Goal: Task Accomplishment & Management: Manage account settings

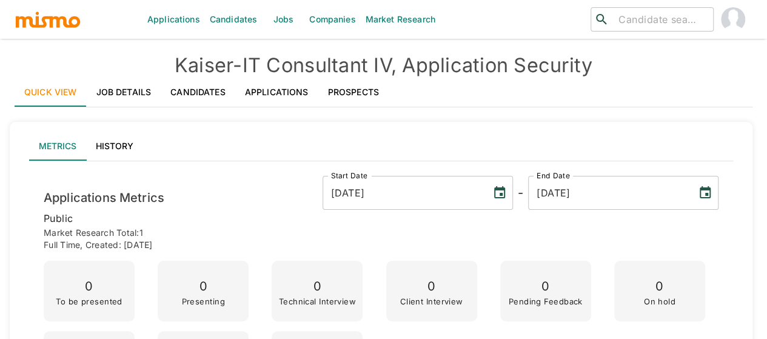
drag, startPoint x: 284, startPoint y: 18, endPoint x: 258, endPoint y: 31, distance: 28.5
click at [284, 18] on link "Jobs" at bounding box center [283, 19] width 42 height 39
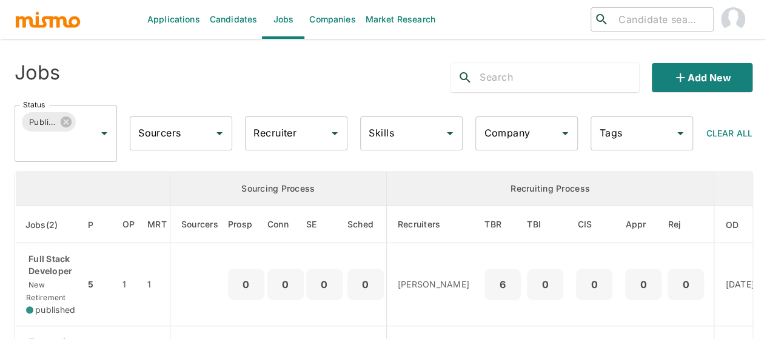
click at [306, 133] on input "Recruiter" at bounding box center [286, 133] width 73 height 23
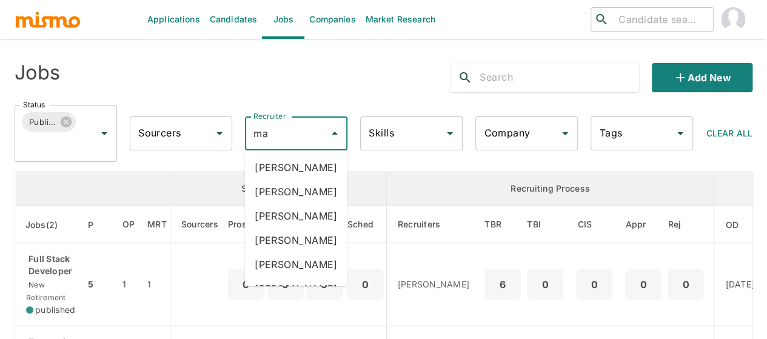
type input "mai"
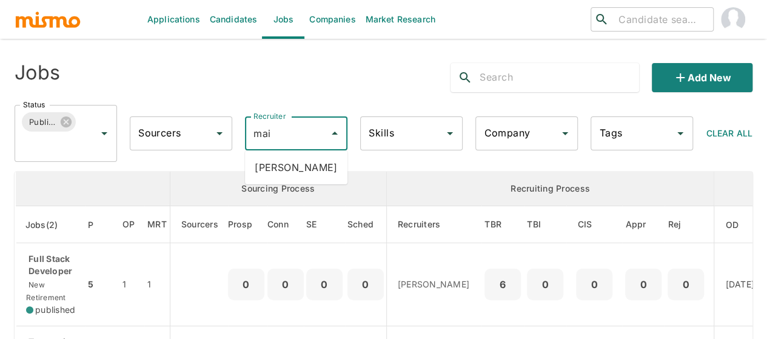
click at [304, 168] on li "Maia Reyes" at bounding box center [296, 167] width 102 height 24
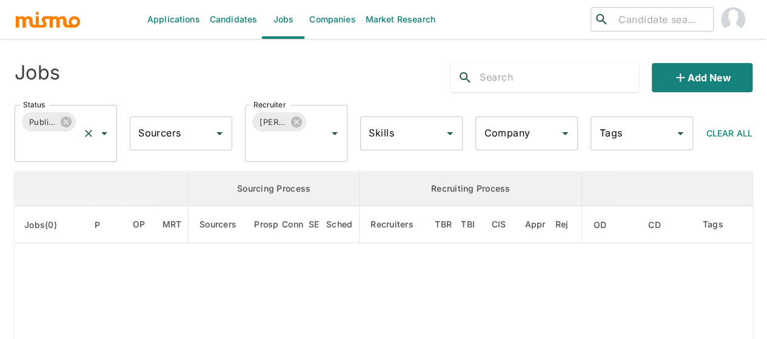
click at [103, 129] on icon "Open" at bounding box center [104, 133] width 15 height 15
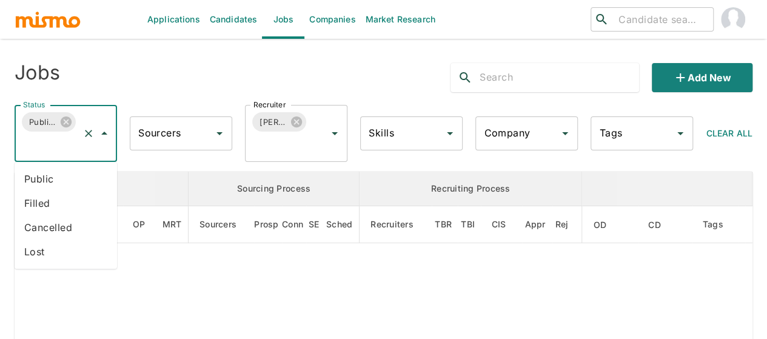
click at [24, 182] on li "Public" at bounding box center [66, 179] width 102 height 24
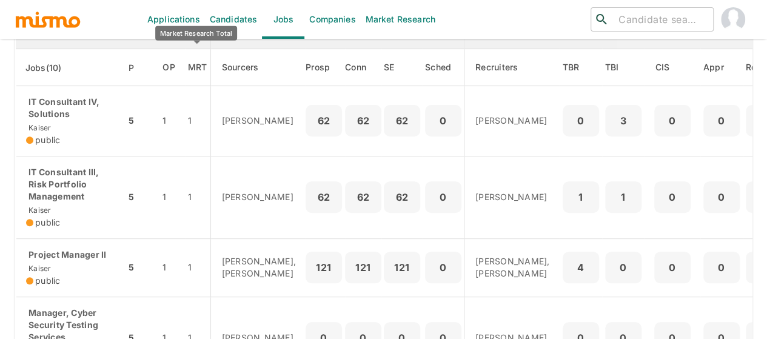
scroll to position [182, 0]
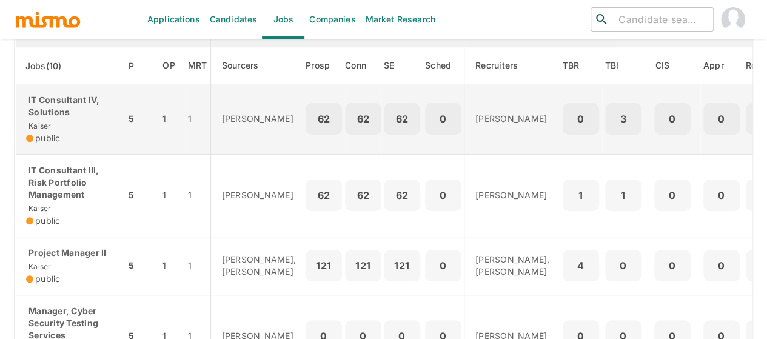
click at [52, 121] on div "IT Consultant IV, Solutions Kaiser public" at bounding box center [71, 119] width 90 height 50
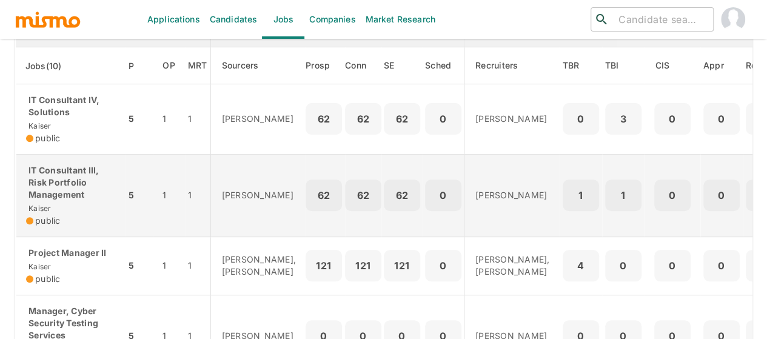
click at [68, 189] on p "IT Consultant III, Risk Portfolio Management" at bounding box center [71, 182] width 90 height 36
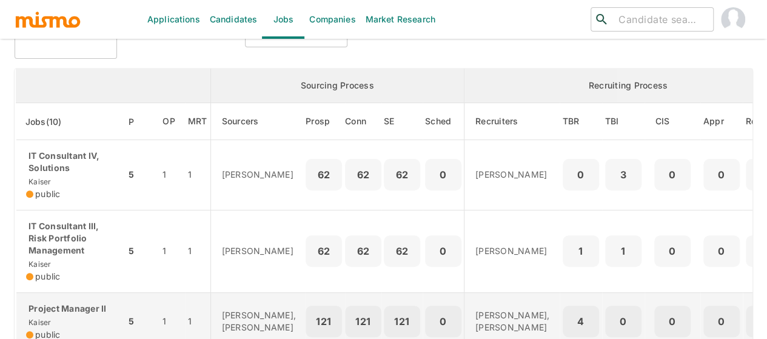
scroll to position [121, 0]
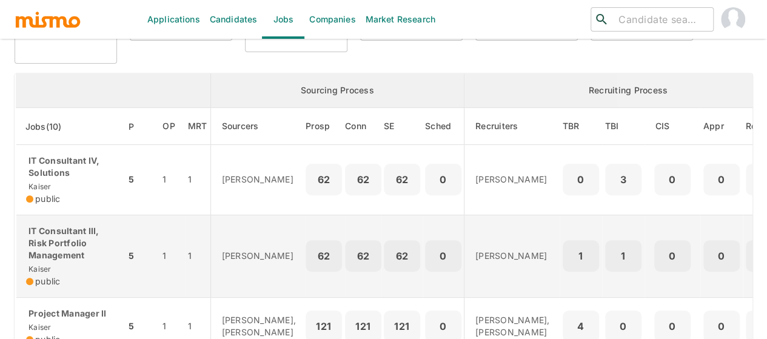
click at [64, 241] on p "IT Consultant III, Risk Portfolio Management" at bounding box center [71, 243] width 90 height 36
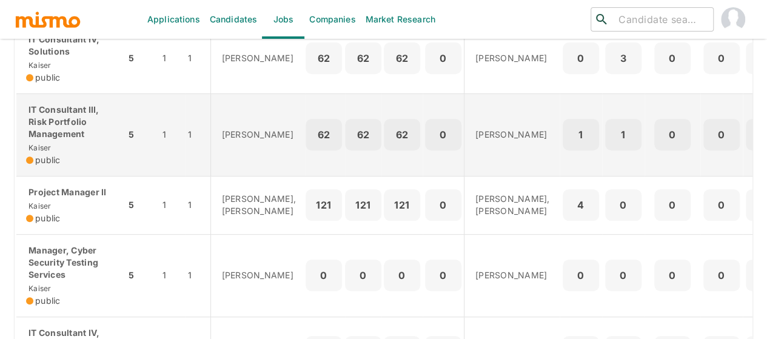
click at [56, 133] on p "IT Consultant III, Risk Portfolio Management" at bounding box center [71, 122] width 90 height 36
click at [39, 154] on span "public" at bounding box center [47, 160] width 25 height 12
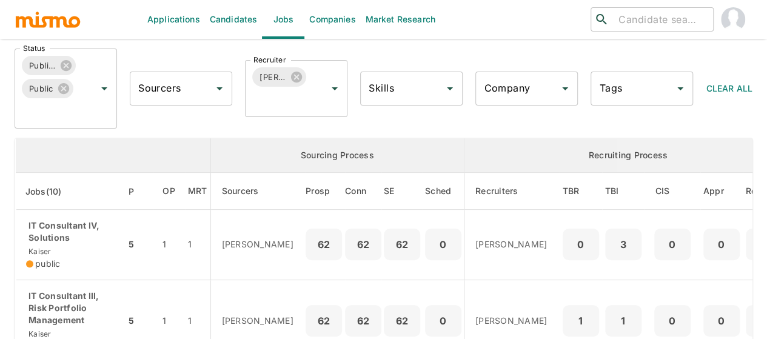
scroll to position [121, 0]
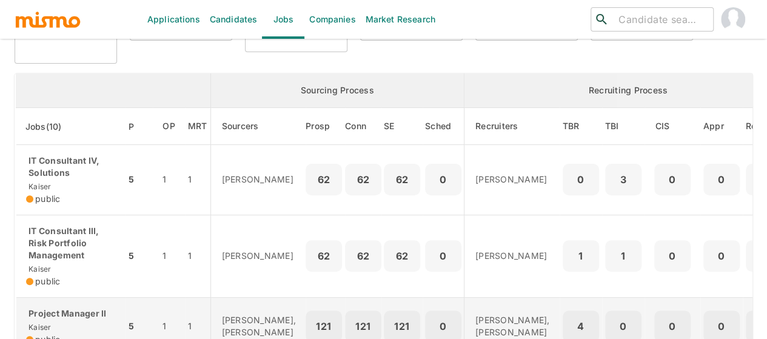
click at [76, 184] on div "IT Consultant IV, Solutions Kaiser public" at bounding box center [71, 180] width 90 height 50
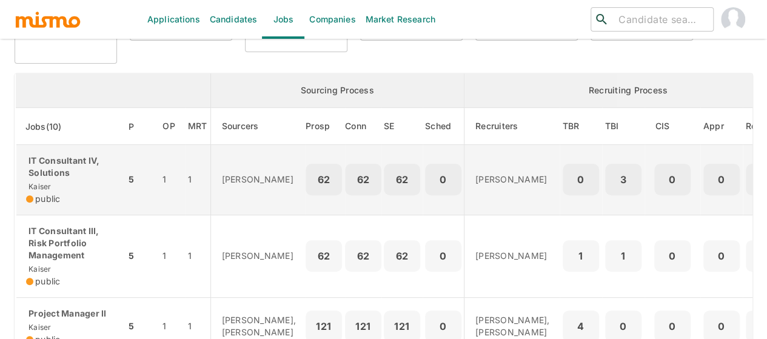
click at [53, 158] on p "IT Consultant IV, Solutions" at bounding box center [71, 167] width 90 height 24
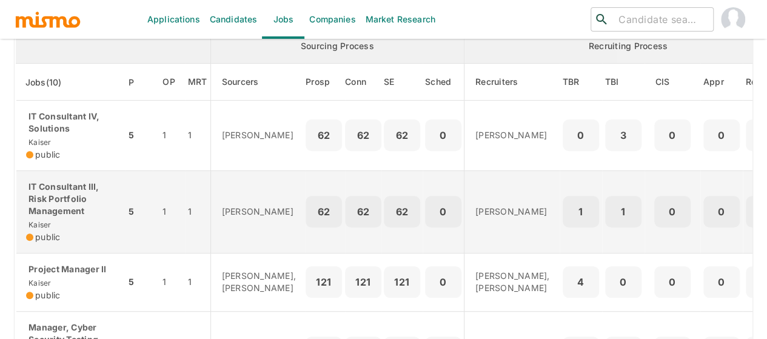
scroll to position [182, 0]
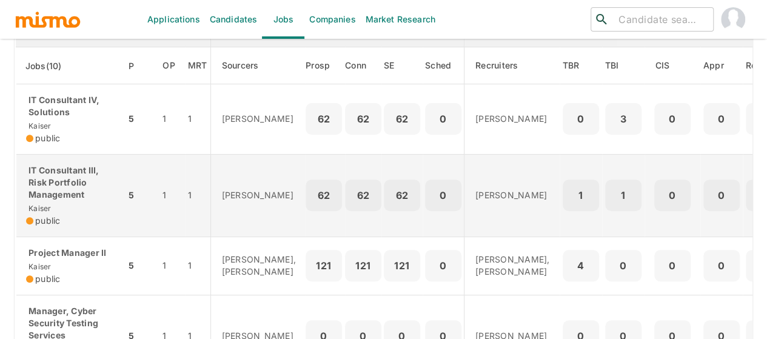
click at [65, 189] on p "IT Consultant III, Risk Portfolio Management" at bounding box center [71, 182] width 90 height 36
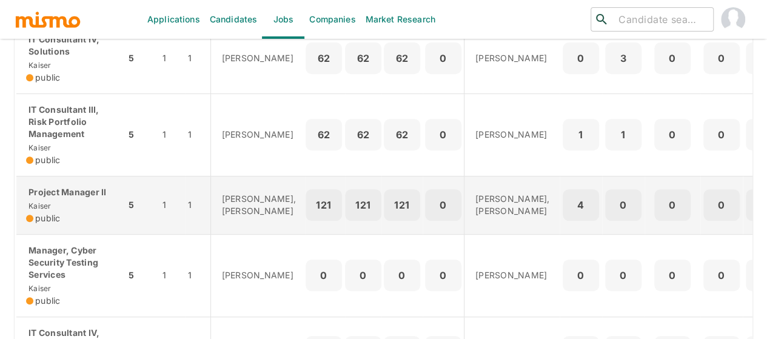
click at [65, 198] on p "Project Manager II" at bounding box center [71, 192] width 90 height 12
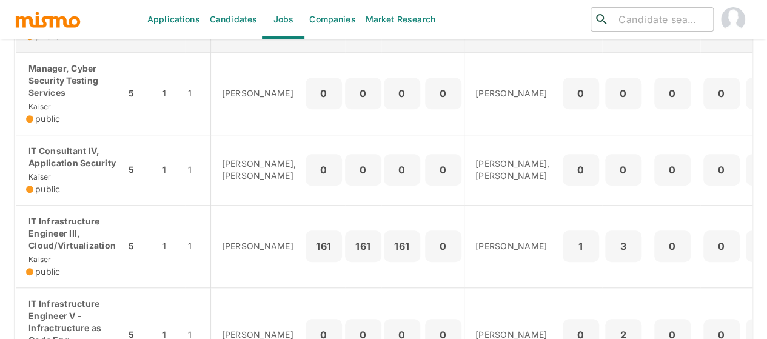
scroll to position [485, 0]
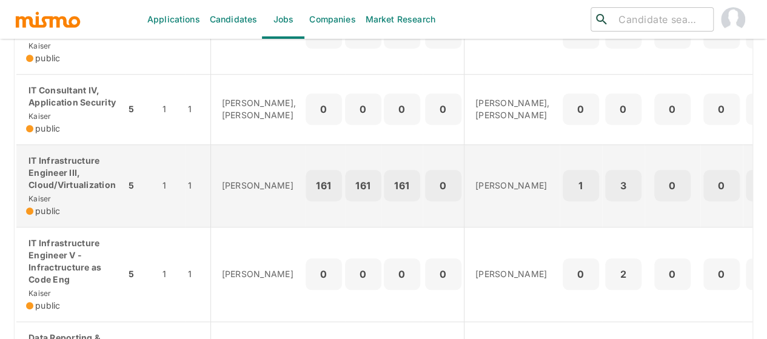
click at [51, 191] on p "IT Infrastructure Engineer III, Cloud/Virtualization" at bounding box center [71, 173] width 90 height 36
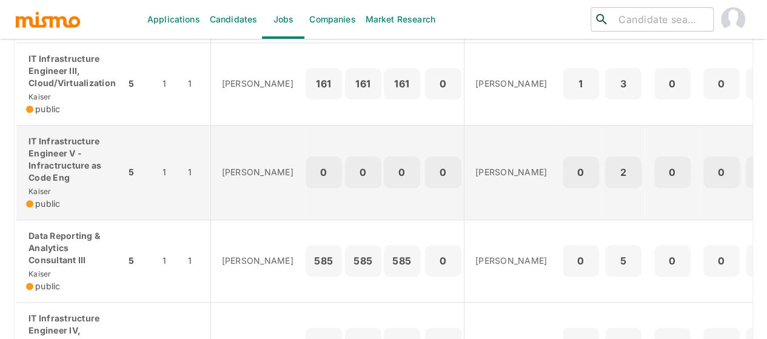
scroll to position [606, 0]
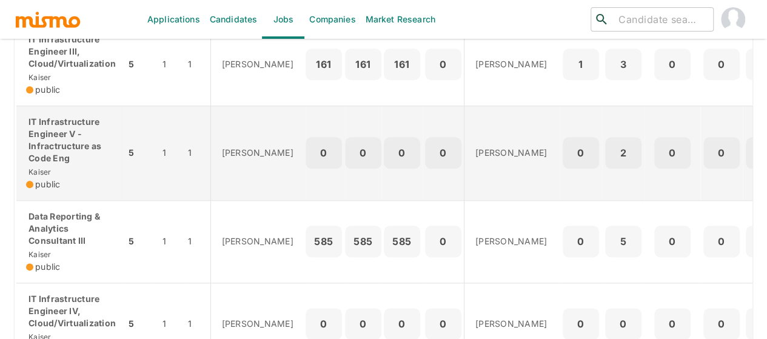
click at [62, 164] on p "IT Infrastructure Engineer V - Infractructure as Code Eng" at bounding box center [71, 140] width 90 height 48
click at [65, 164] on p "IT Infrastructure Engineer V - Infractructure as Code Eng" at bounding box center [71, 140] width 90 height 48
click at [56, 164] on p "IT Infrastructure Engineer V - Infractructure as Code Eng" at bounding box center [71, 140] width 90 height 48
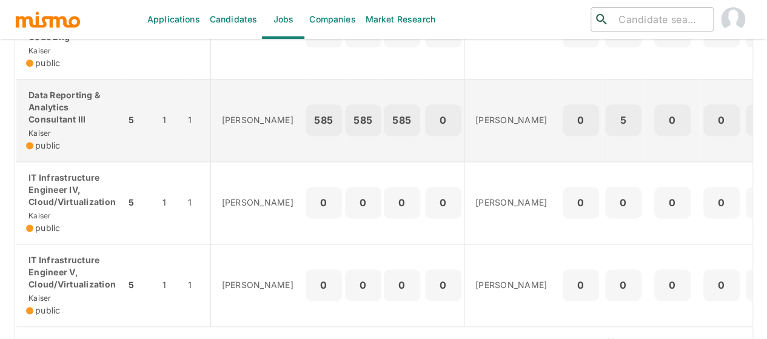
scroll to position [783, 0]
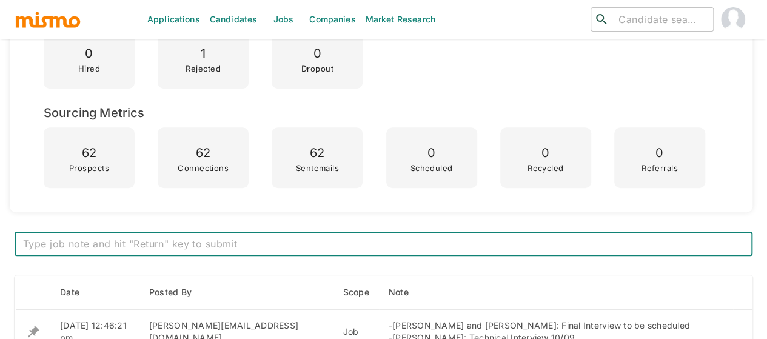
scroll to position [424, 0]
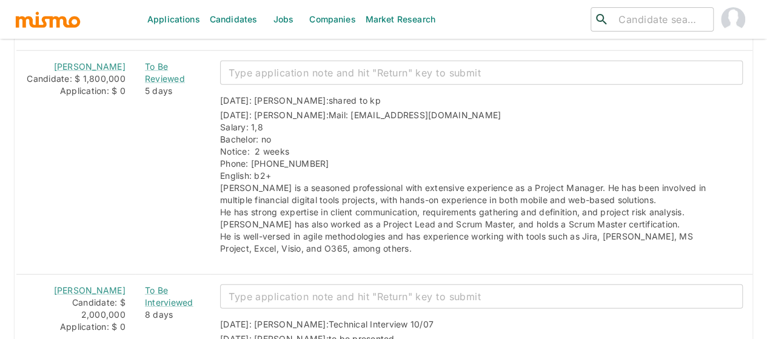
scroll to position [1576, 0]
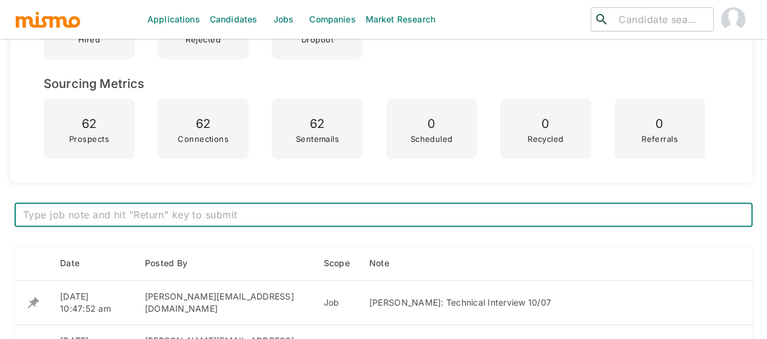
scroll to position [424, 0]
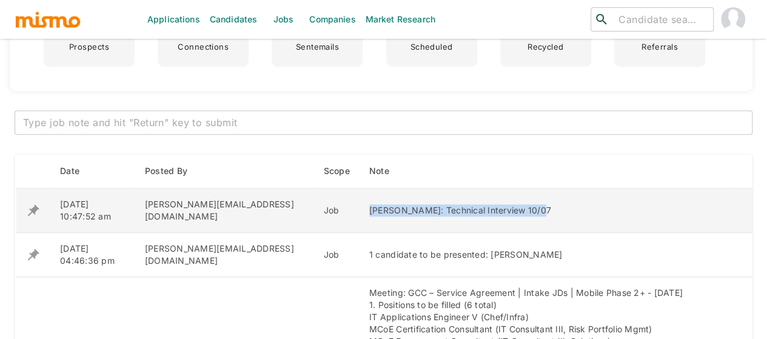
drag, startPoint x: 478, startPoint y: 210, endPoint x: 308, endPoint y: 207, distance: 170.4
click at [359, 207] on td "[PERSON_NAME]: Technical Interview 10/07" at bounding box center [545, 211] width 373 height 44
copy div "[PERSON_NAME]: Technical Interview 10/07"
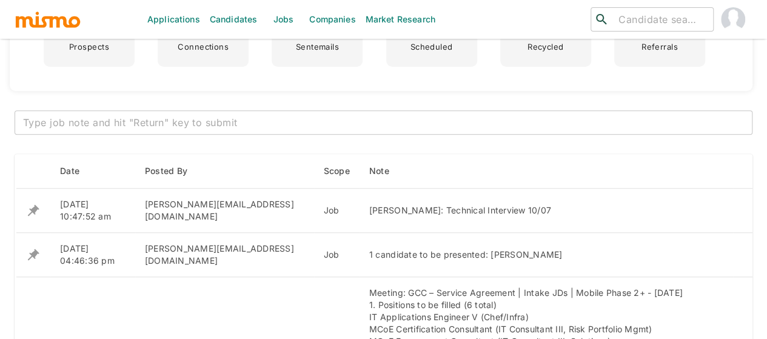
click at [192, 121] on textarea at bounding box center [383, 123] width 721 height 14
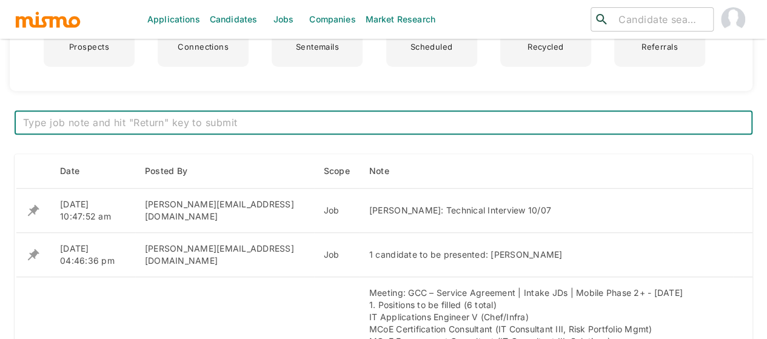
paste textarea "[PERSON_NAME]: Technical Interview 10/07"
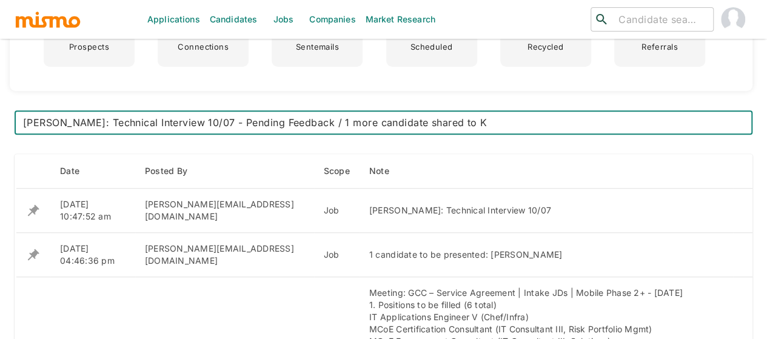
type textarea "Luis Tenorio: Technical Interview 10/07 - Pending Feedback / 1 more candidate s…"
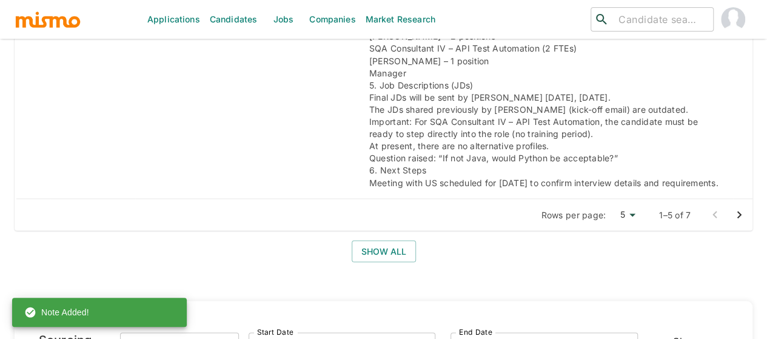
scroll to position [1091, 0]
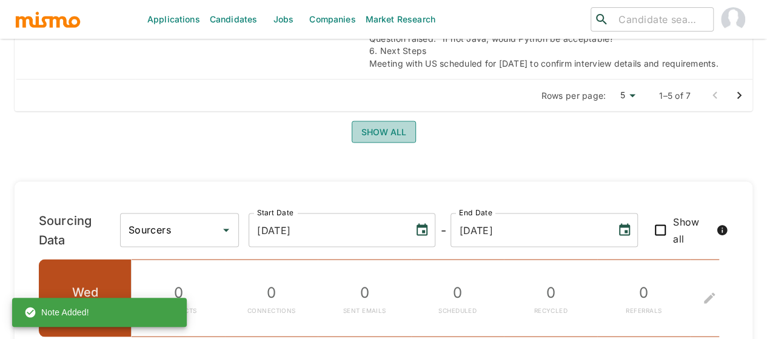
click at [373, 127] on button "Show all" at bounding box center [384, 132] width 64 height 22
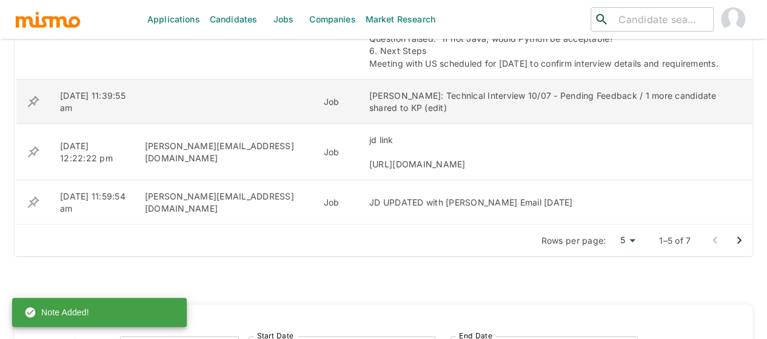
click at [33, 101] on icon "enhanced table" at bounding box center [34, 101] width 12 height 12
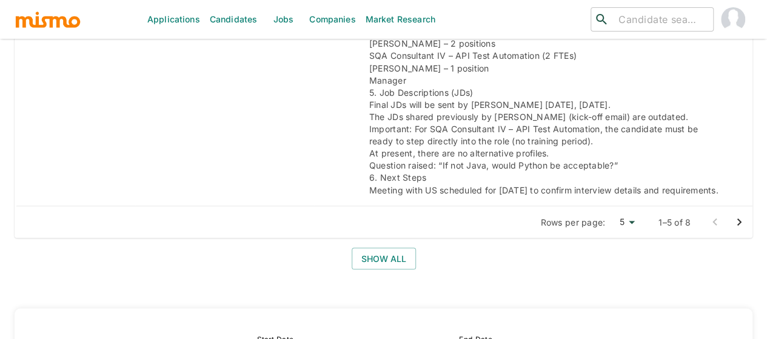
scroll to position [982, 0]
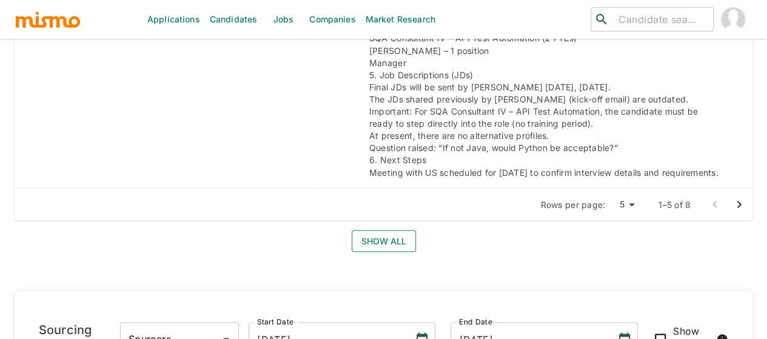
click at [366, 242] on button "Show all" at bounding box center [384, 241] width 64 height 22
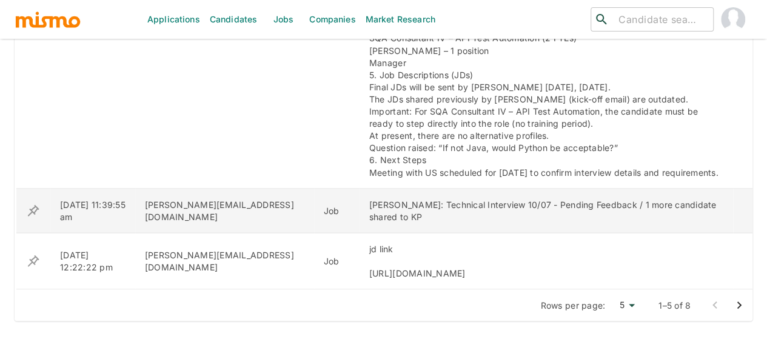
click at [34, 204] on icon "enhanced table" at bounding box center [34, 210] width 12 height 12
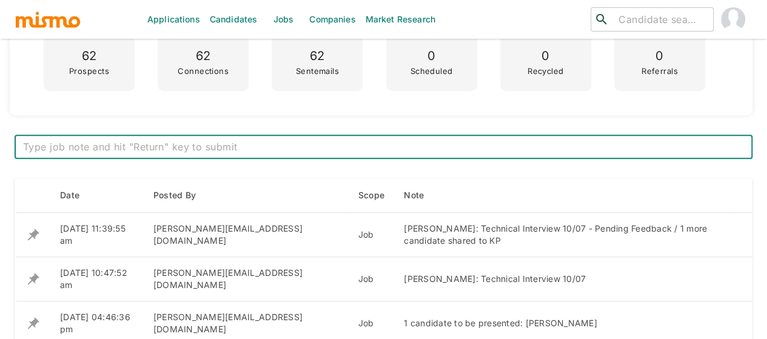
scroll to position [485, 0]
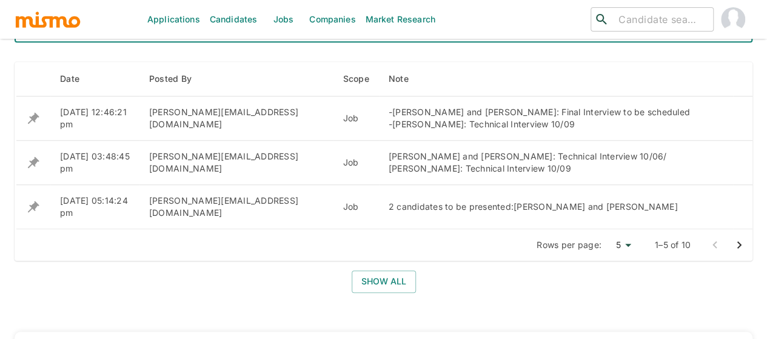
scroll to position [376, 0]
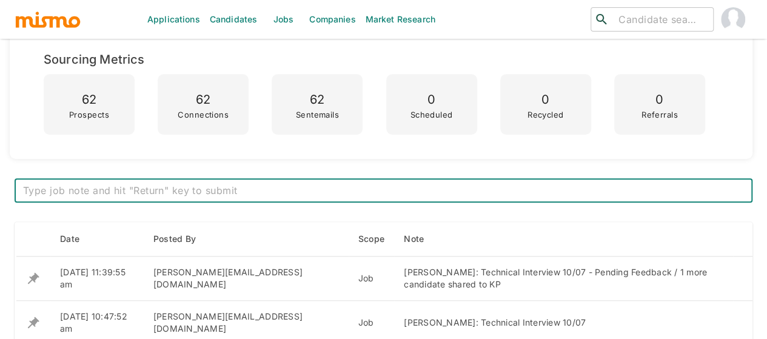
scroll to position [364, 0]
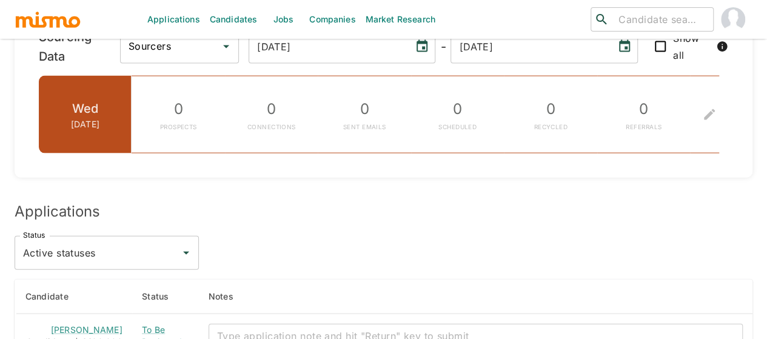
scroll to position [1394, 0]
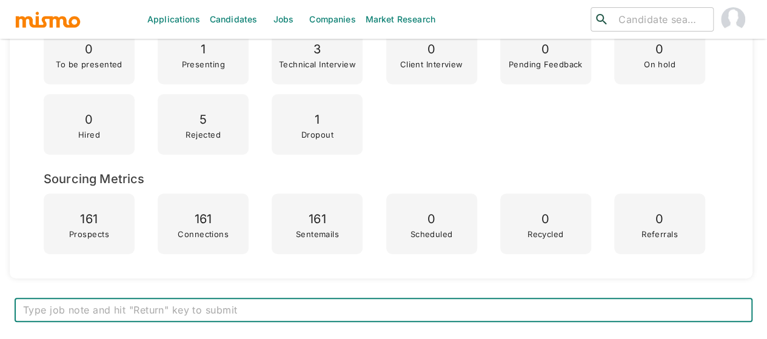
scroll to position [558, 0]
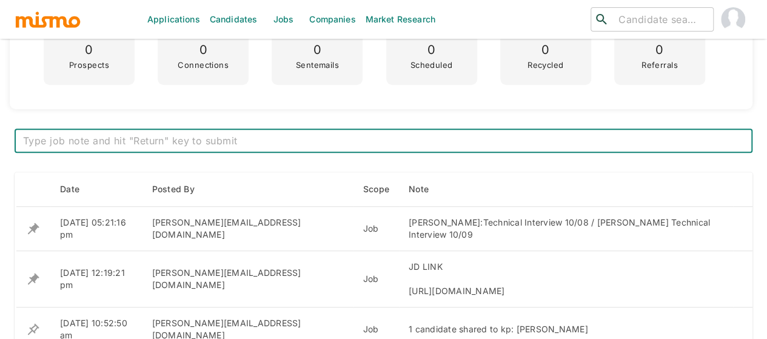
scroll to position [424, 0]
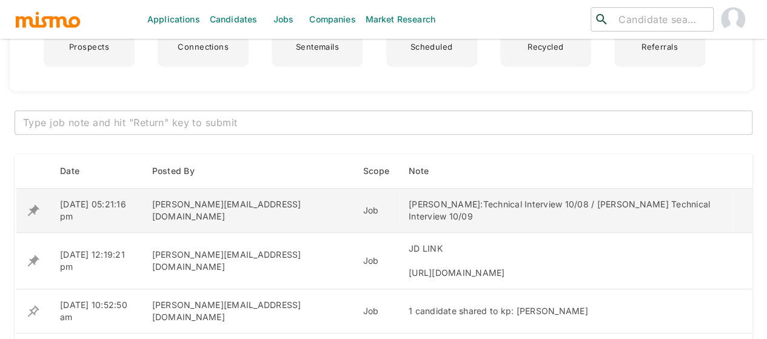
drag, startPoint x: 690, startPoint y: 202, endPoint x: 346, endPoint y: 204, distance: 344.9
click at [399, 196] on td "[PERSON_NAME]:Technical Interview 10/08 / [PERSON_NAME] Technical Interview 10/…" at bounding box center [566, 211] width 334 height 44
copy div "[PERSON_NAME]:Technical Interview 10/08 / [PERSON_NAME] Technical Interview 10/…"
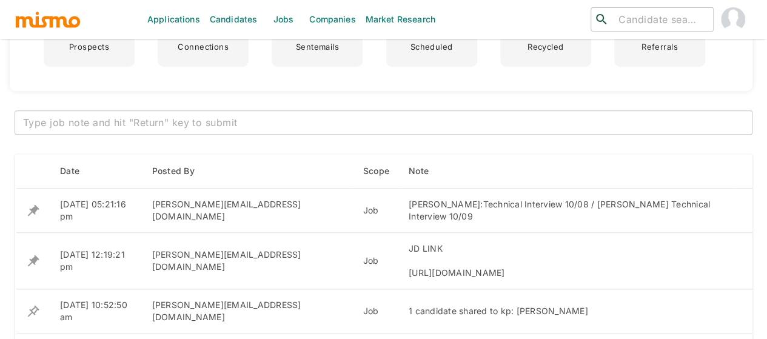
click at [169, 124] on textarea at bounding box center [383, 123] width 721 height 14
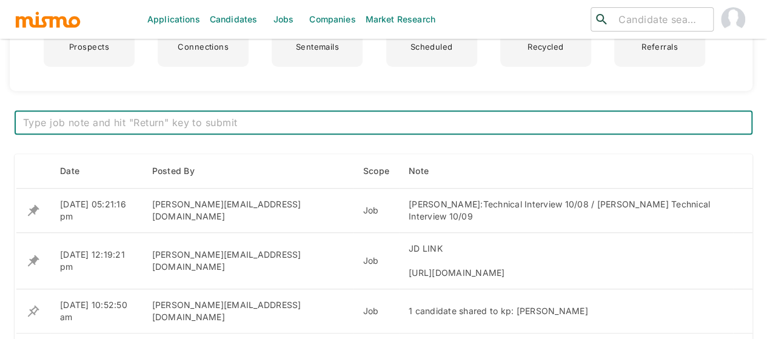
paste textarea "[PERSON_NAME]:Technical Interview 10/08 / [PERSON_NAME] Technical Interview 10/…"
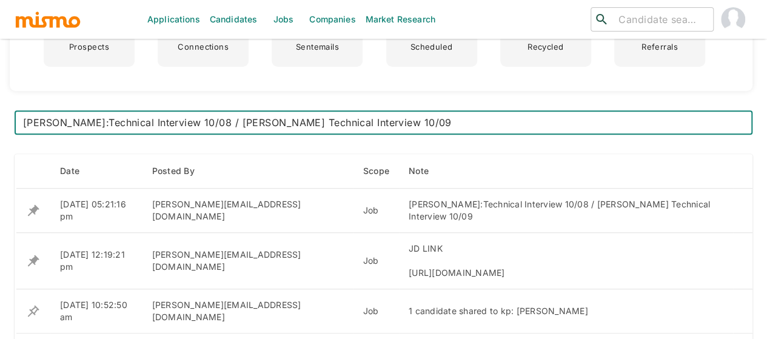
drag, startPoint x: 213, startPoint y: 118, endPoint x: 1, endPoint y: 121, distance: 211.6
click at [262, 117] on textarea "Esteban Sevilla Technical Interview 10/09" at bounding box center [383, 123] width 721 height 14
paste textarea "Manuel Alonso:Technical Interview 10/08 /"
type textarea "[PERSON_NAME] Technical Interview 10/09 / [PERSON_NAME]:Technical Interview 10/…"
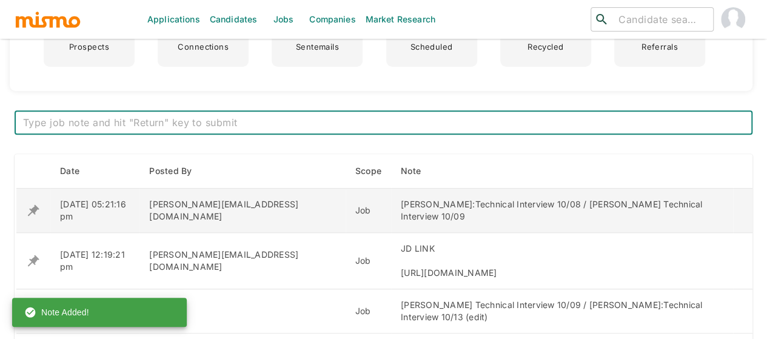
click at [31, 203] on icon "enhanced table" at bounding box center [33, 210] width 15 height 15
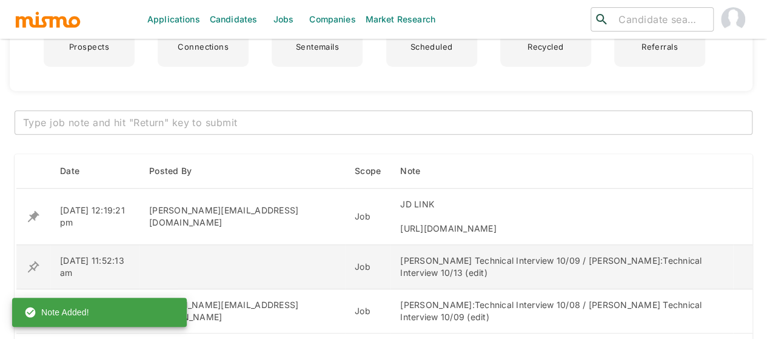
click at [33, 261] on icon "enhanced table" at bounding box center [34, 267] width 12 height 12
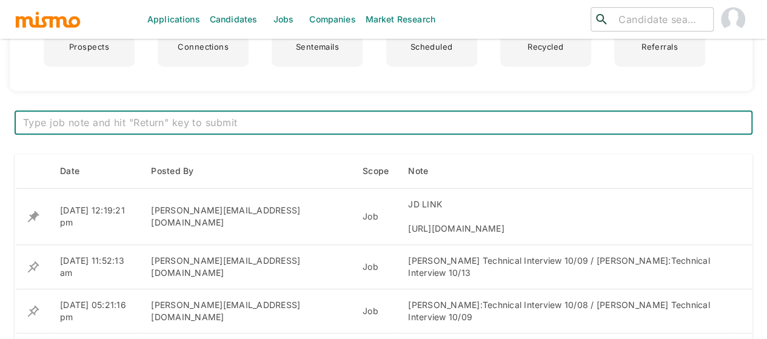
scroll to position [546, 0]
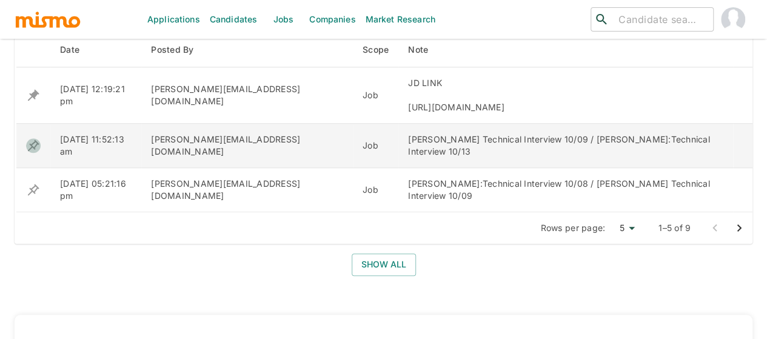
click at [34, 139] on icon "enhanced table" at bounding box center [34, 145] width 12 height 12
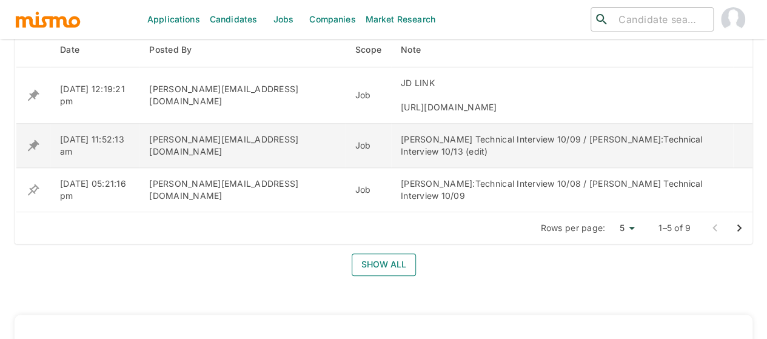
click at [366, 253] on button "Show all" at bounding box center [384, 264] width 64 height 22
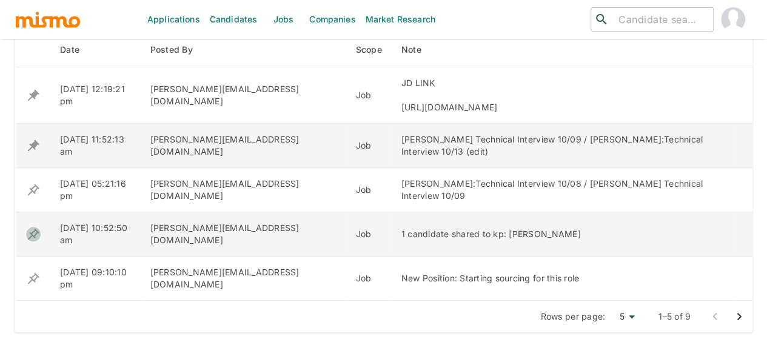
click at [35, 228] on icon "enhanced table" at bounding box center [34, 234] width 12 height 12
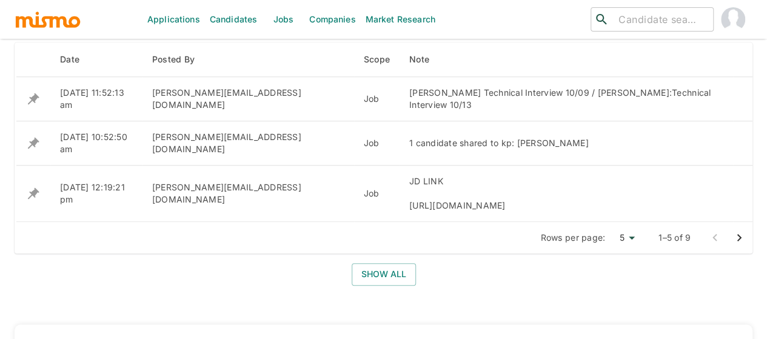
scroll to position [546, 0]
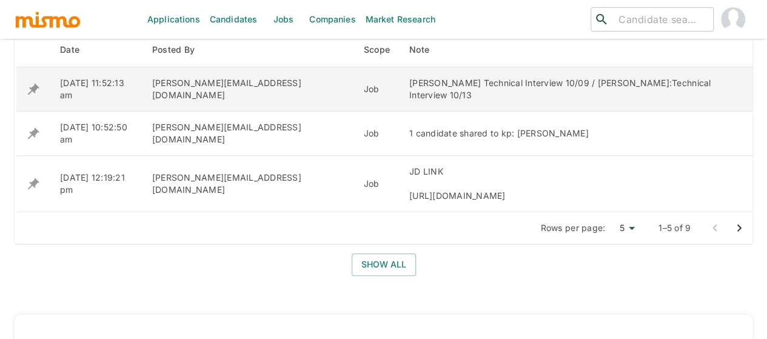
drag, startPoint x: 693, startPoint y: 83, endPoint x: 580, endPoint y: 82, distance: 112.8
click at [580, 82] on div "[PERSON_NAME] Technical Interview 10/09 / [PERSON_NAME]:Technical Interview 10/…" at bounding box center [566, 89] width 314 height 24
copy div "Technical Interview 10/13"
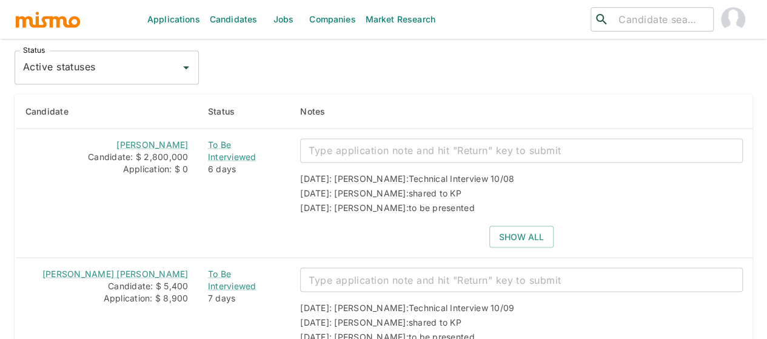
scroll to position [1091, 0]
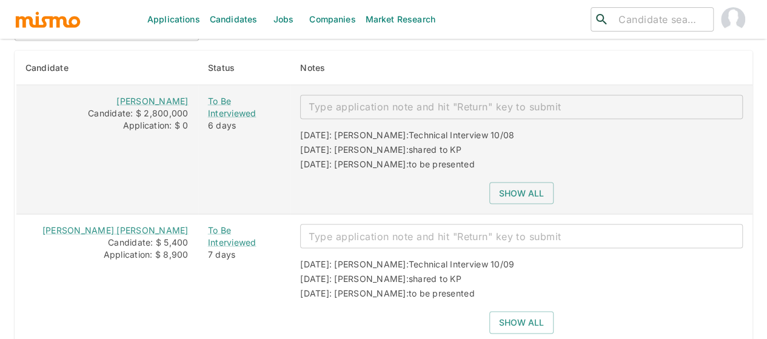
click at [363, 99] on textarea "enhanced table" at bounding box center [522, 106] width 426 height 14
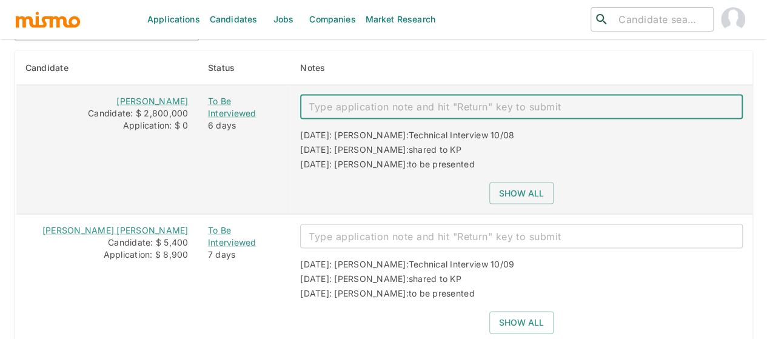
paste textarea "Technical Interview 10/13"
click at [416, 99] on textarea "Technical Interview 10/13" at bounding box center [522, 106] width 426 height 14
type textarea "Technical Interview rescheduled 10/13"
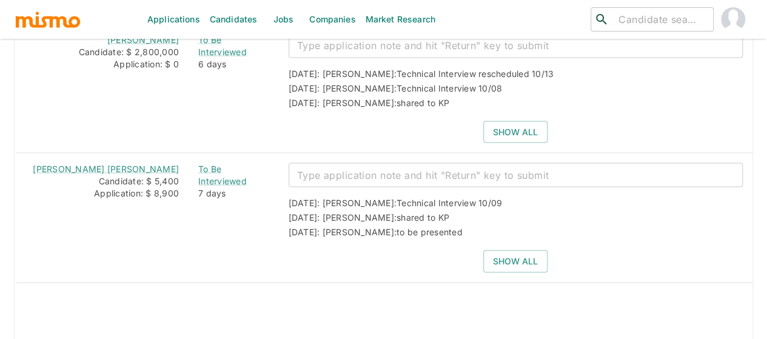
scroll to position [1030, 0]
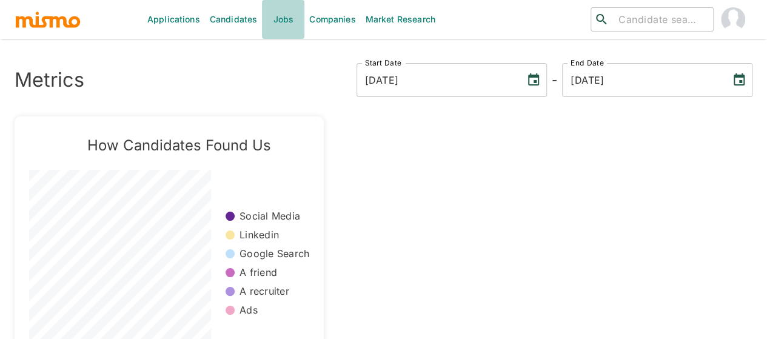
click at [277, 24] on link "Jobs" at bounding box center [283, 19] width 42 height 39
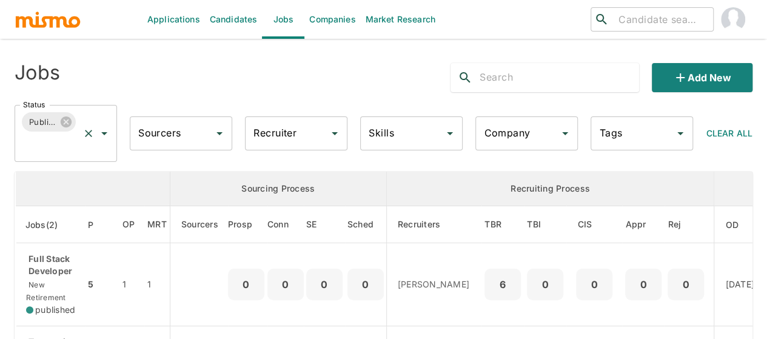
click at [101, 133] on icon "Open" at bounding box center [104, 133] width 15 height 15
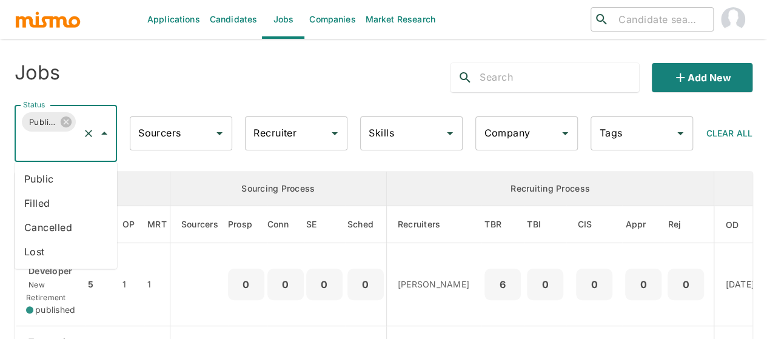
click at [53, 179] on li "Public" at bounding box center [66, 179] width 102 height 24
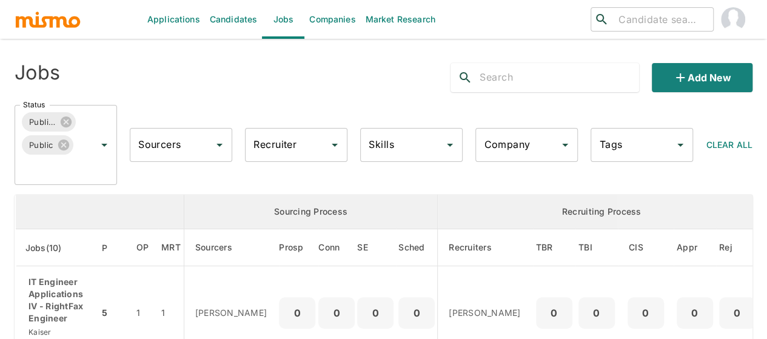
click at [292, 144] on input "Recruiter" at bounding box center [286, 144] width 73 height 23
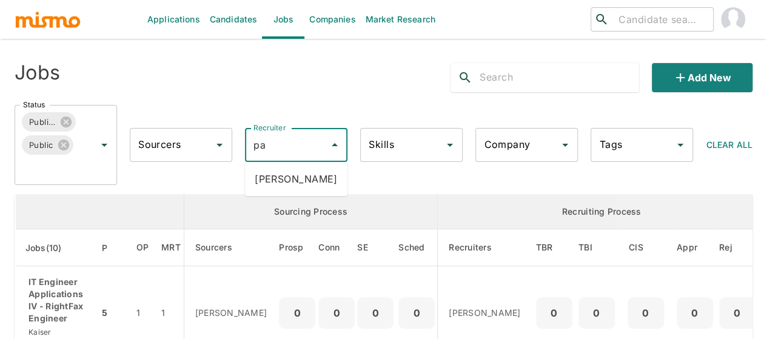
type input "pao"
click at [299, 175] on li "Paola Pacheco" at bounding box center [296, 179] width 102 height 24
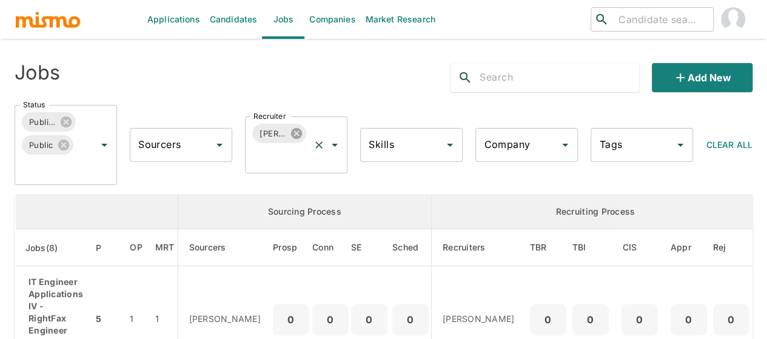
click at [301, 132] on icon at bounding box center [296, 133] width 13 height 13
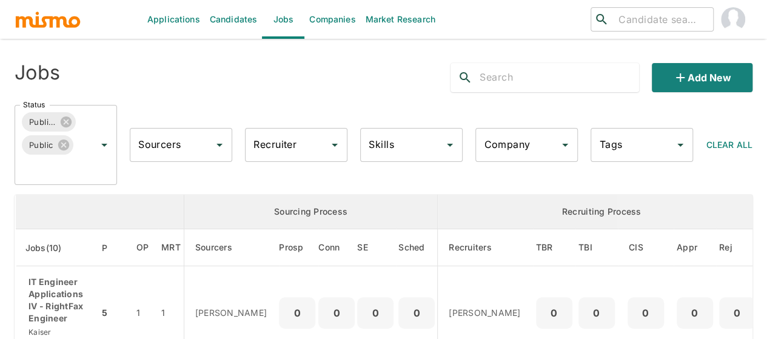
click at [278, 147] on input "Recruiter" at bounding box center [286, 144] width 73 height 23
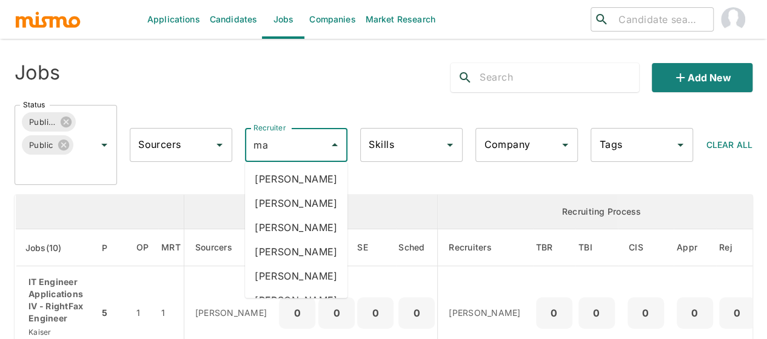
type input "mai"
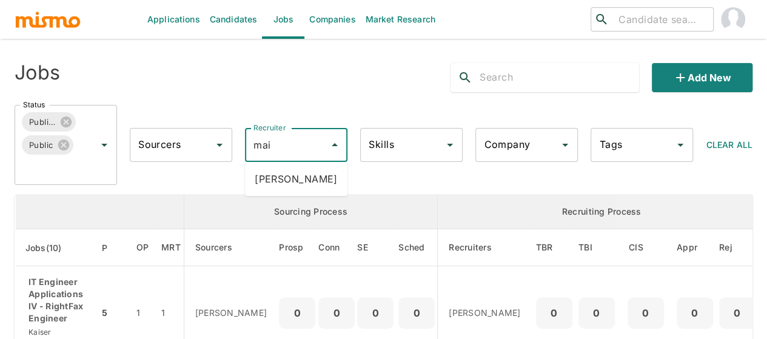
drag, startPoint x: 304, startPoint y: 181, endPoint x: 178, endPoint y: 190, distance: 126.4
click at [304, 181] on li "Maia Reyes" at bounding box center [296, 179] width 102 height 24
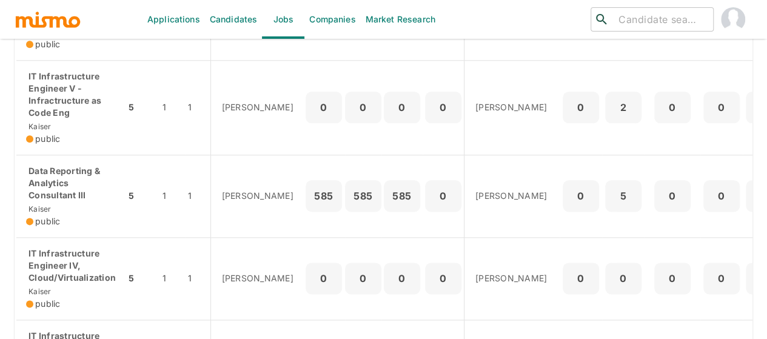
scroll to position [727, 0]
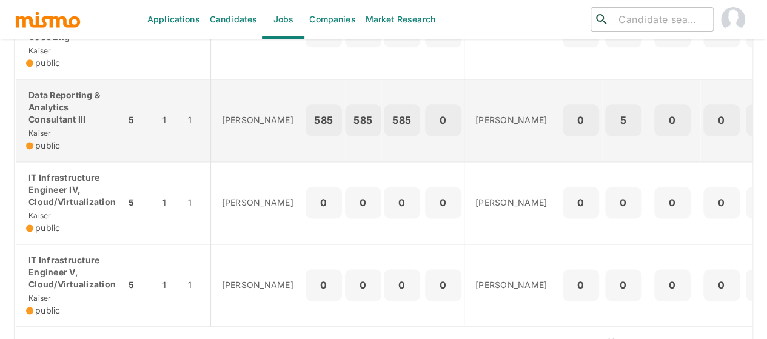
click at [56, 125] on p "Data Reporting & Analytics Consultant III" at bounding box center [71, 107] width 90 height 36
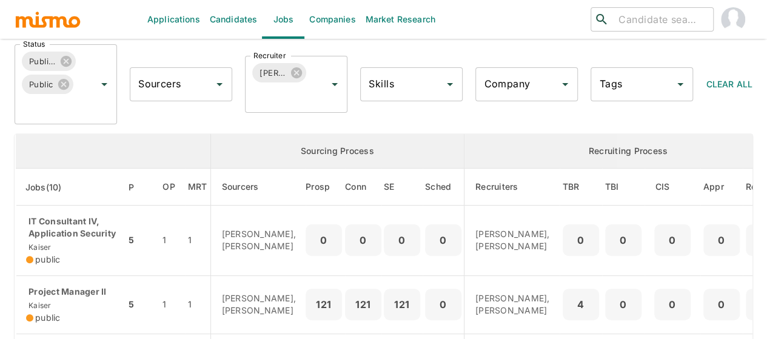
scroll to position [0, 0]
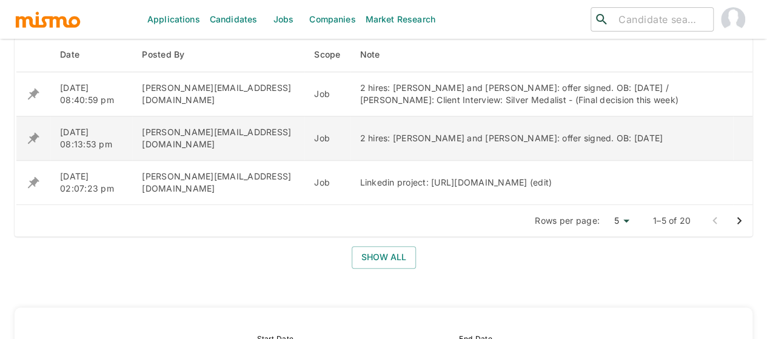
scroll to position [546, 0]
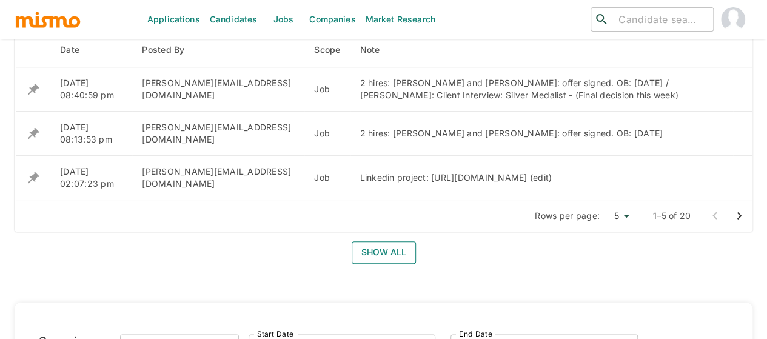
click at [379, 245] on button "Show all" at bounding box center [384, 252] width 64 height 22
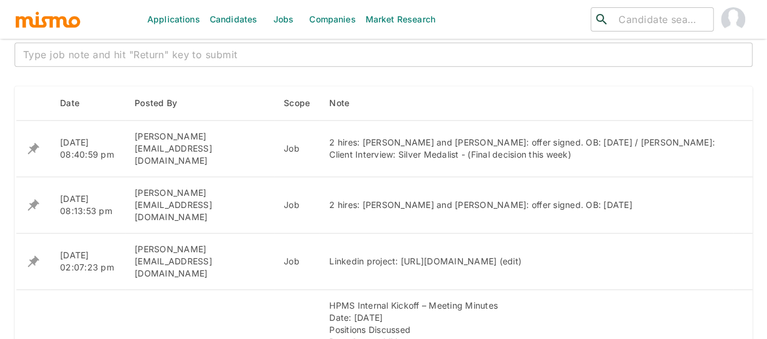
scroll to position [485, 0]
